Goal: Information Seeking & Learning: Learn about a topic

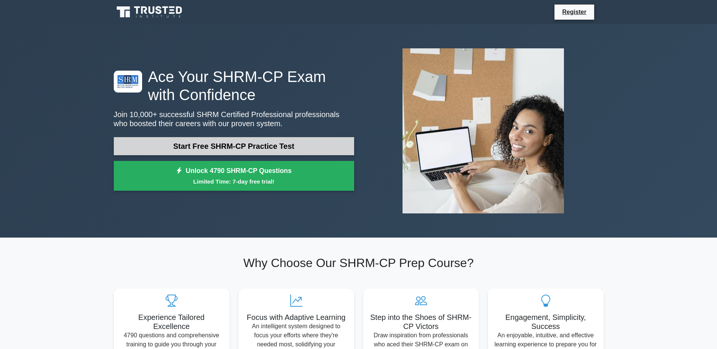
click at [289, 144] on link "Start Free SHRM-CP Practice Test" at bounding box center [234, 146] width 240 height 18
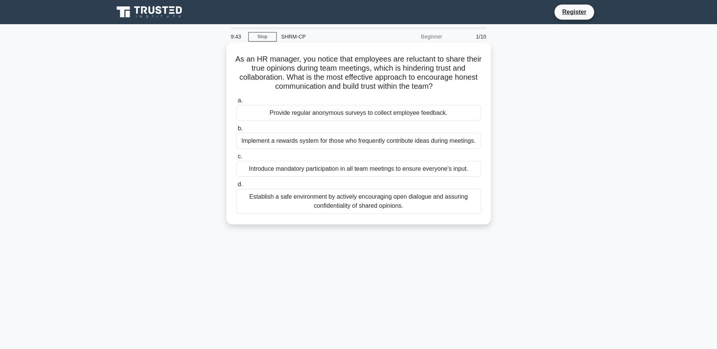
click at [389, 206] on div "Establish a safe environment by actively encouraging open dialogue and assuring…" at bounding box center [358, 201] width 245 height 25
click at [236, 187] on input "d. Establish a safe environment by actively encouraging open dialogue and assur…" at bounding box center [236, 184] width 0 height 5
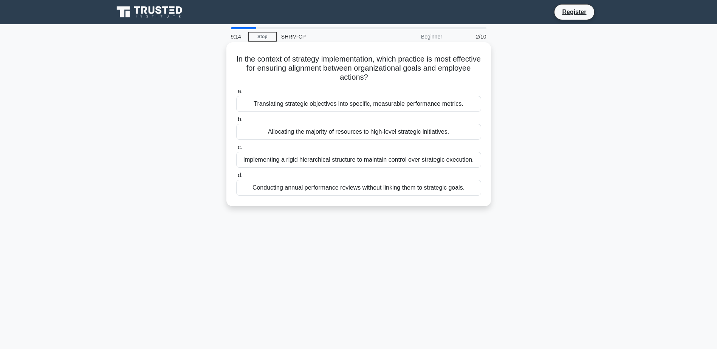
click at [428, 103] on div "Translating strategic objectives into specific, measurable performance metrics." at bounding box center [358, 104] width 245 height 16
click at [236, 94] on input "a. Translating strategic objectives into specific, measurable performance metri…" at bounding box center [236, 91] width 0 height 5
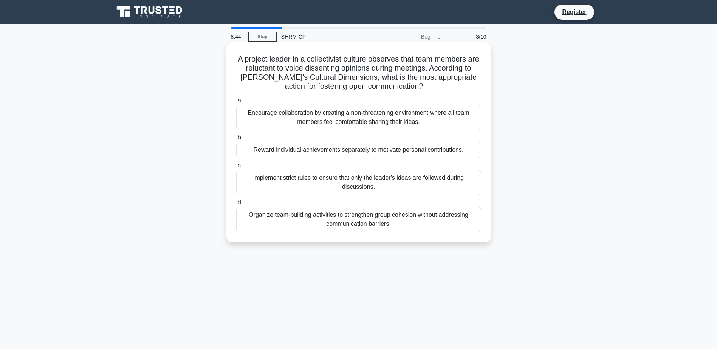
click at [430, 117] on div "Encourage collaboration by creating a non-threatening environment where all tea…" at bounding box center [358, 117] width 245 height 25
click at [236, 103] on input "a. Encourage collaboration by creating a non-threatening environment where all …" at bounding box center [236, 100] width 0 height 5
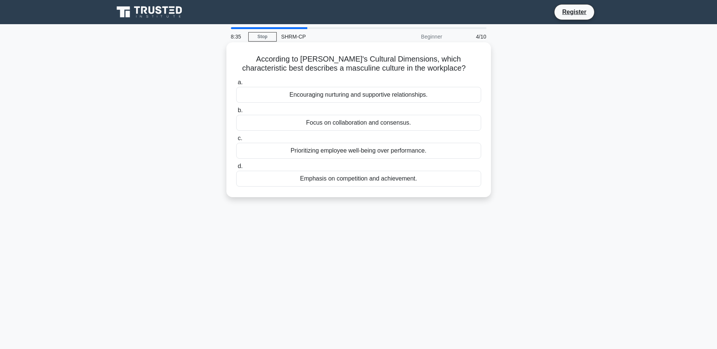
click at [422, 180] on div "Emphasis on competition and achievement." at bounding box center [358, 179] width 245 height 16
click at [236, 169] on input "d. Emphasis on competition and achievement." at bounding box center [236, 166] width 0 height 5
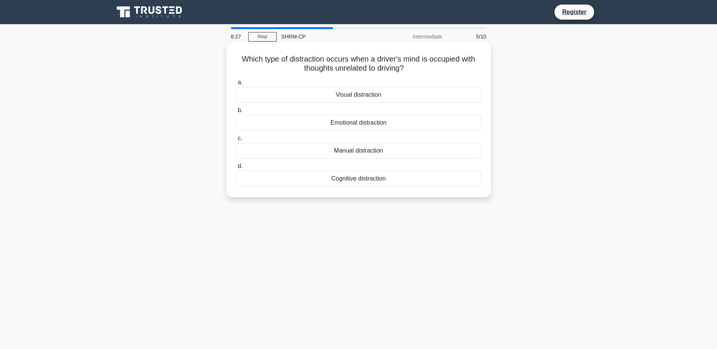
click at [380, 183] on div "Cognitive distraction" at bounding box center [358, 179] width 245 height 16
click at [236, 169] on input "d. Cognitive distraction" at bounding box center [236, 166] width 0 height 5
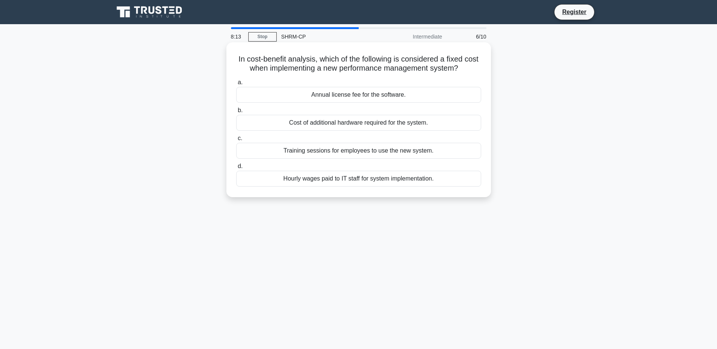
click at [433, 184] on div "Hourly wages paid to IT staff for system implementation." at bounding box center [358, 179] width 245 height 16
click at [236, 169] on input "d. Hourly wages paid to IT staff for system implementation." at bounding box center [236, 166] width 0 height 5
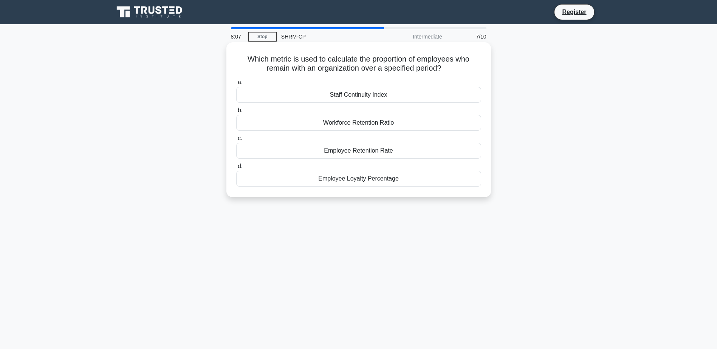
click at [376, 126] on div "Workforce Retention Ratio" at bounding box center [358, 123] width 245 height 16
click at [236, 113] on input "b. Workforce Retention Ratio" at bounding box center [236, 110] width 0 height 5
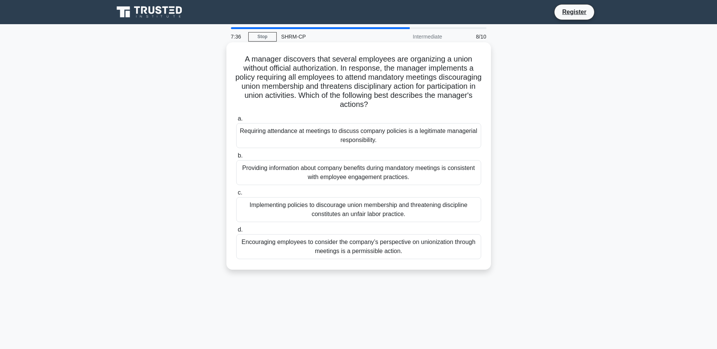
click at [396, 252] on div "Encouraging employees to consider the company’s perspective on unionization thr…" at bounding box center [358, 246] width 245 height 25
click at [236, 232] on input "d. Encouraging employees to consider the company’s perspective on unionization …" at bounding box center [236, 229] width 0 height 5
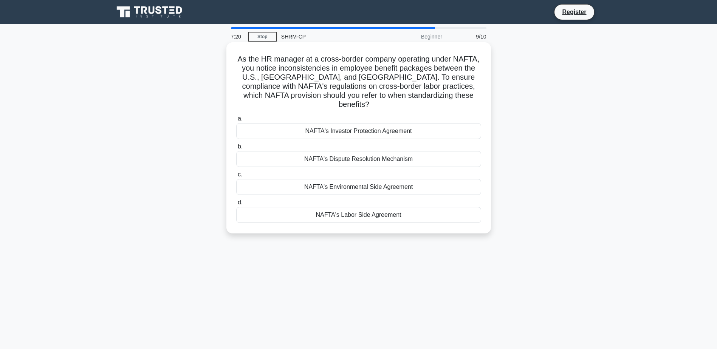
click at [379, 207] on div "NAFTA's Labor Side Agreement" at bounding box center [358, 215] width 245 height 16
click at [236, 204] on input "d. NAFTA's Labor Side Agreement" at bounding box center [236, 202] width 0 height 5
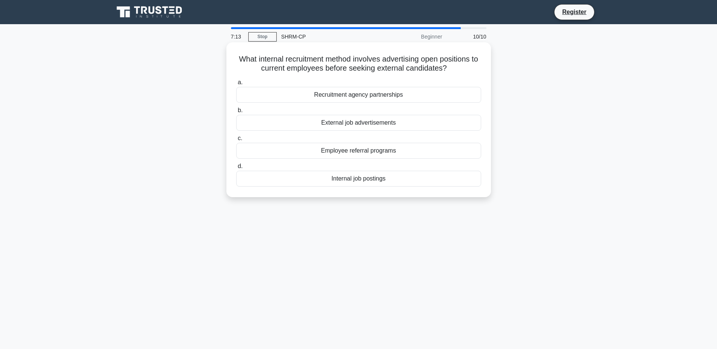
click at [371, 181] on div "Internal job postings" at bounding box center [358, 179] width 245 height 16
click at [236, 169] on input "d. Internal job postings" at bounding box center [236, 166] width 0 height 5
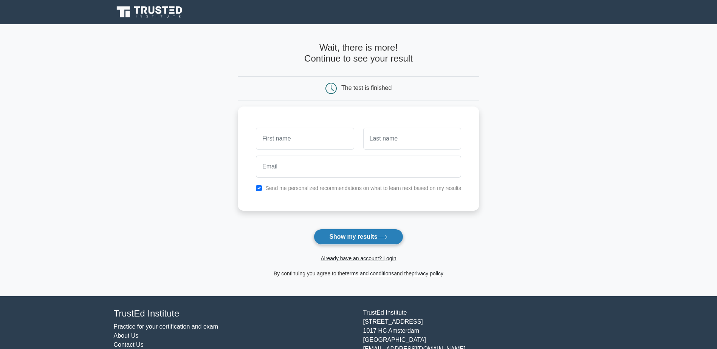
click at [364, 235] on button "Show my results" at bounding box center [358, 237] width 89 height 16
click at [491, 162] on main "Wait, there is more! Continue to see your result The test is finished and the" at bounding box center [358, 160] width 717 height 272
